Goal: Information Seeking & Learning: Find specific page/section

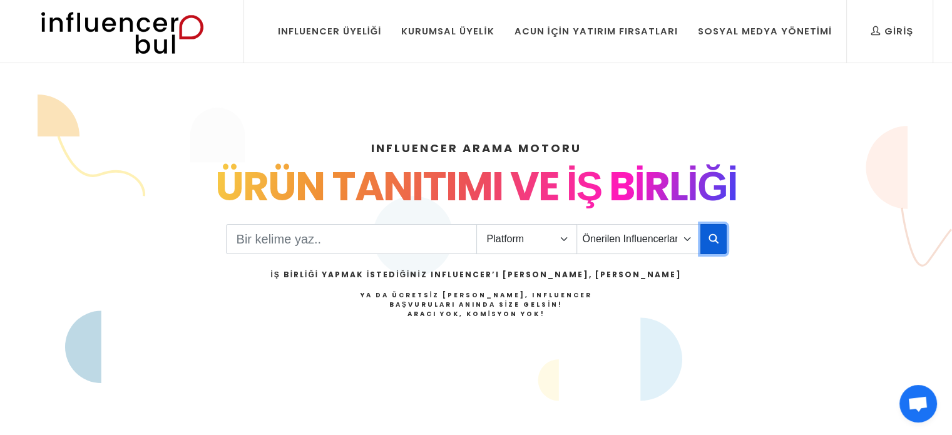
click at [712, 241] on icon "button" at bounding box center [714, 238] width 10 height 15
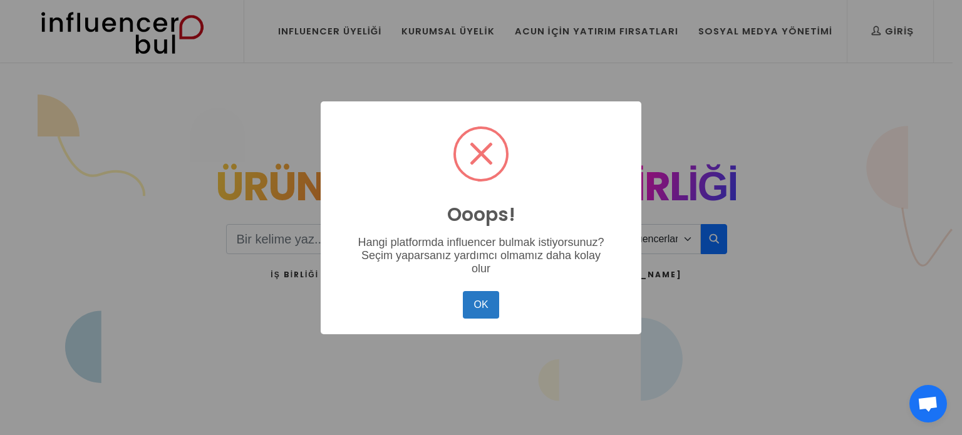
click at [623, 63] on div "Ooops! × Hangi platformda influencer bulmak istiyorsunuz? Seçim yaparsanız yard…" at bounding box center [481, 217] width 962 height 435
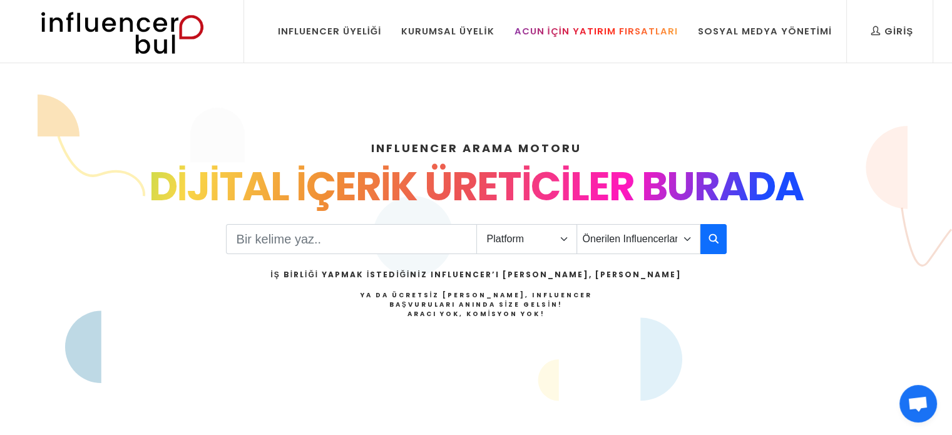
click at [560, 35] on div "Acun İçin Yatırım Fırsatları" at bounding box center [595, 31] width 163 height 14
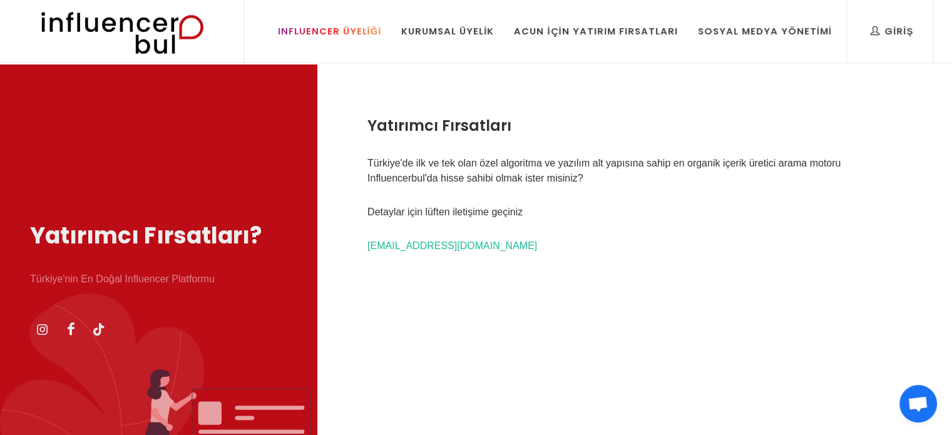
click at [307, 28] on div "Influencer Üyeliği" at bounding box center [330, 31] width 104 height 14
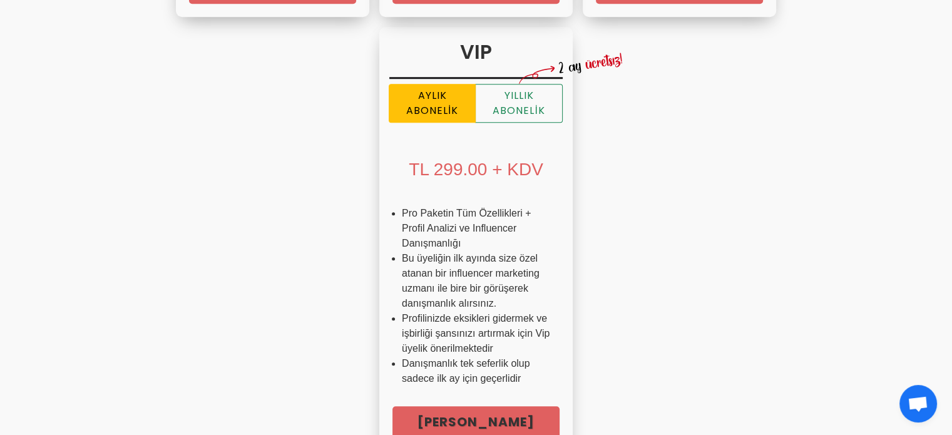
scroll to position [876, 0]
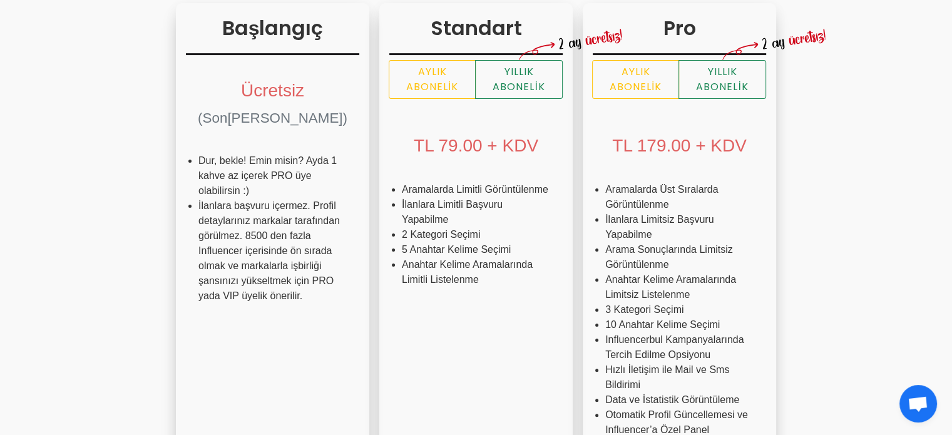
scroll to position [0, 0]
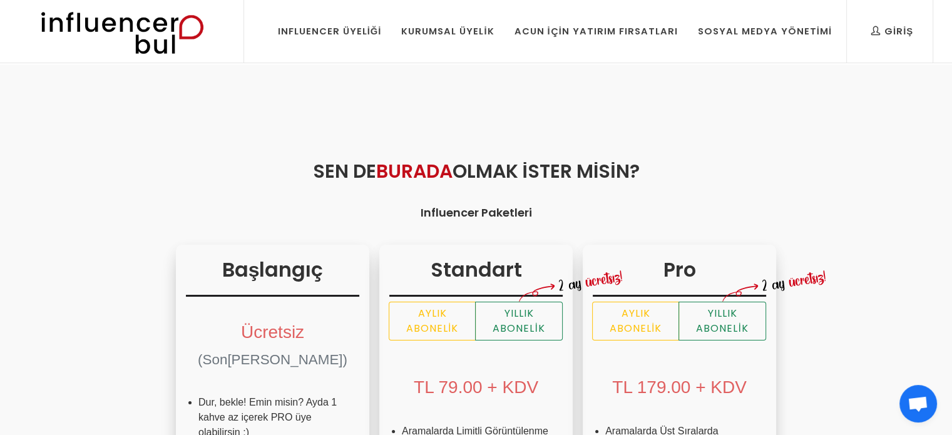
click at [140, 16] on img at bounding box center [122, 31] width 206 height 63
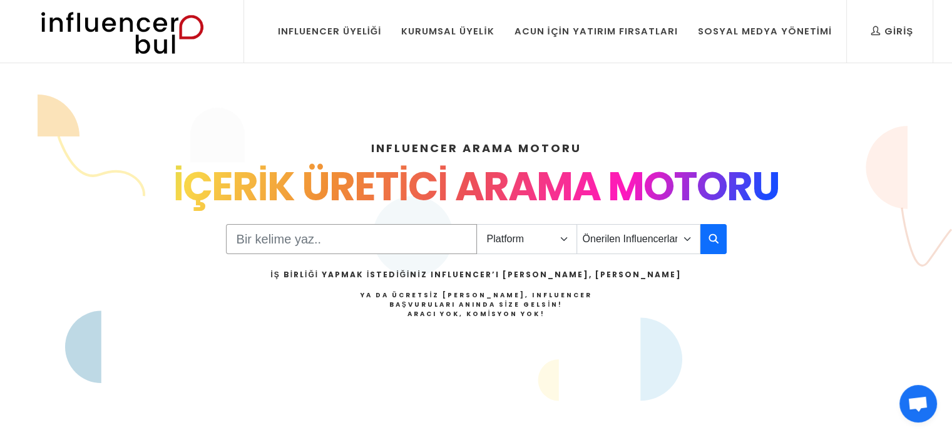
click at [411, 240] on input "Search" at bounding box center [351, 239] width 251 height 30
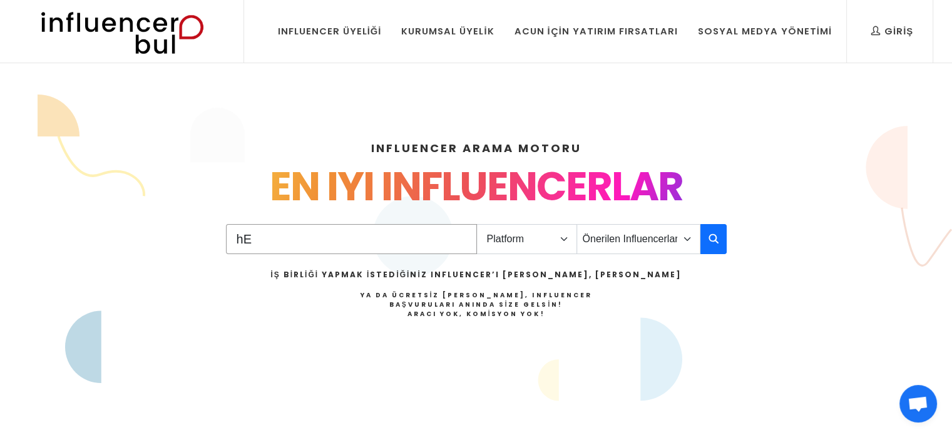
type input "h"
type input "Hediye"
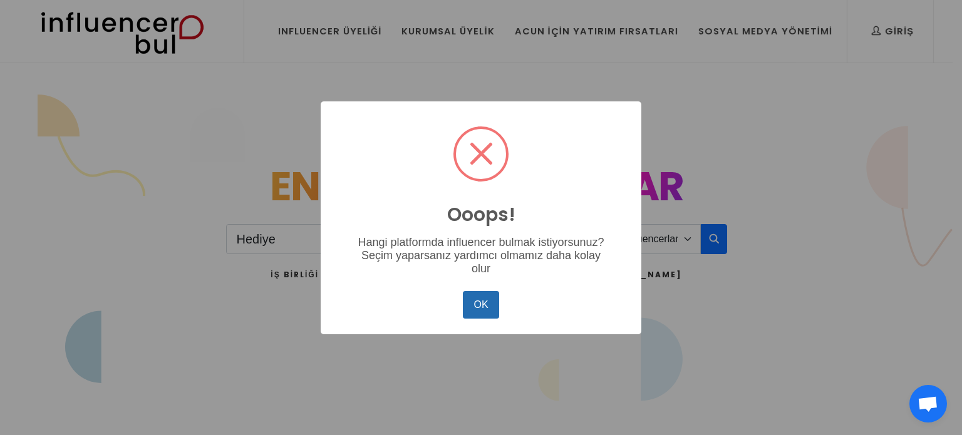
click at [478, 305] on button "OK" at bounding box center [481, 305] width 36 height 28
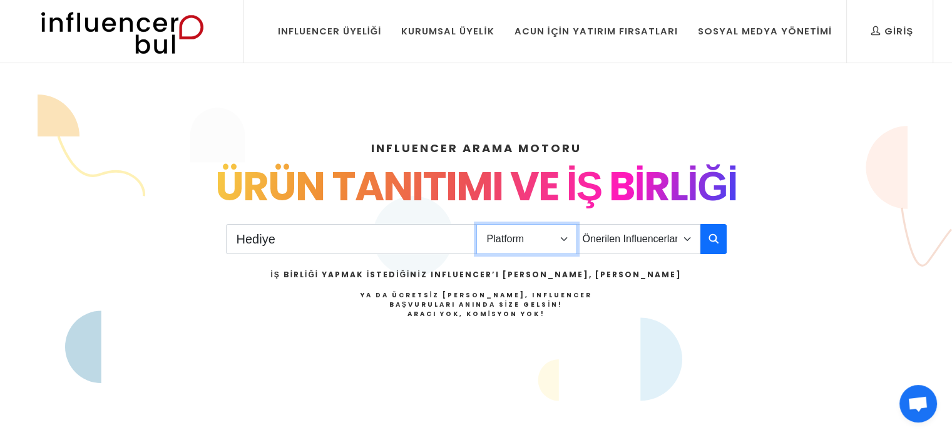
click at [507, 249] on select "Platform Instagram Facebook Youtube Tiktok Twitter Twitch" at bounding box center [526, 239] width 101 height 30
select select "1"
click at [476, 224] on select "Platform Instagram Facebook Youtube Tiktok Twitter Twitch" at bounding box center [526, 239] width 101 height 30
click at [670, 224] on select "Önerilen Influencerlar Aile & [PERSON_NAME] & [PERSON_NAME] [PERSON_NAME] & Giy…" at bounding box center [639, 239] width 124 height 30
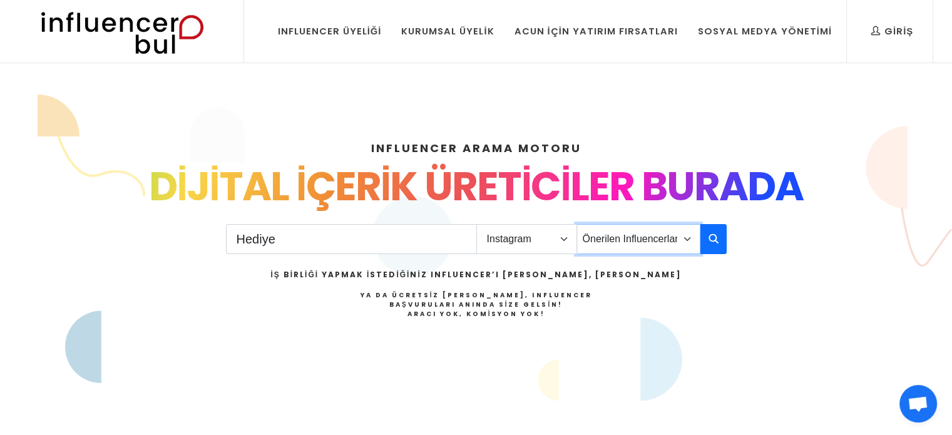
click at [681, 235] on select "Önerilen Influencerlar Aile & [PERSON_NAME] & [PERSON_NAME] [PERSON_NAME] & Giy…" at bounding box center [639, 239] width 124 height 30
click at [704, 238] on button "button" at bounding box center [714, 239] width 26 height 30
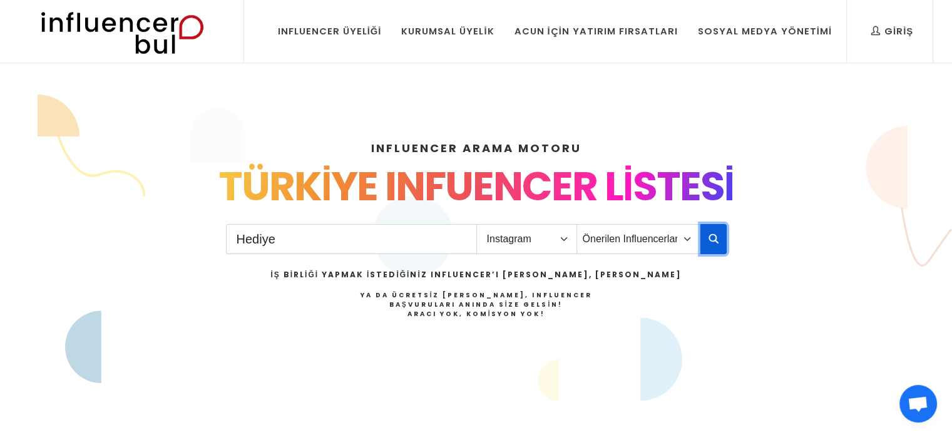
click at [709, 235] on icon "button" at bounding box center [714, 238] width 10 height 15
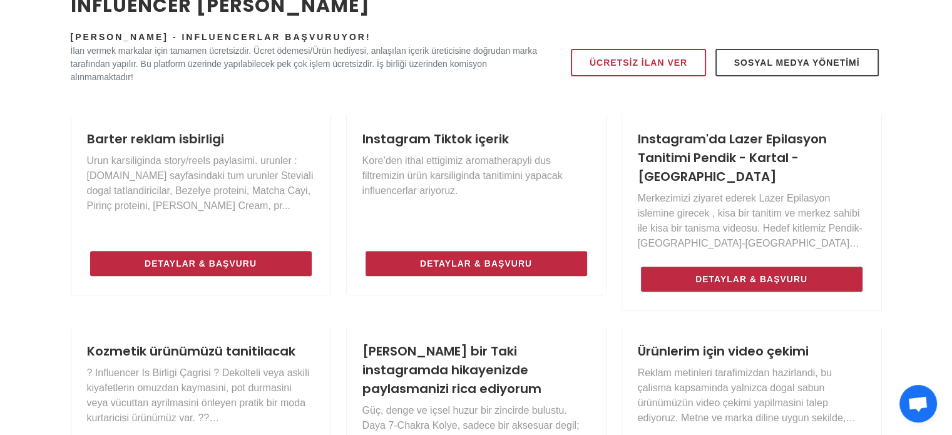
scroll to position [501, 0]
